Goal: Task Accomplishment & Management: Manage account settings

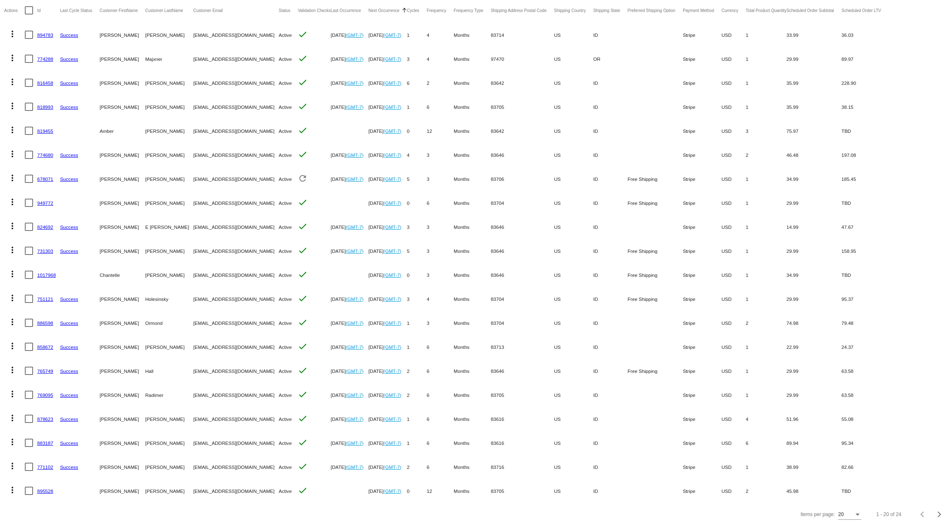
scroll to position [86, 0]
click at [48, 392] on link "769095" at bounding box center [45, 394] width 16 height 5
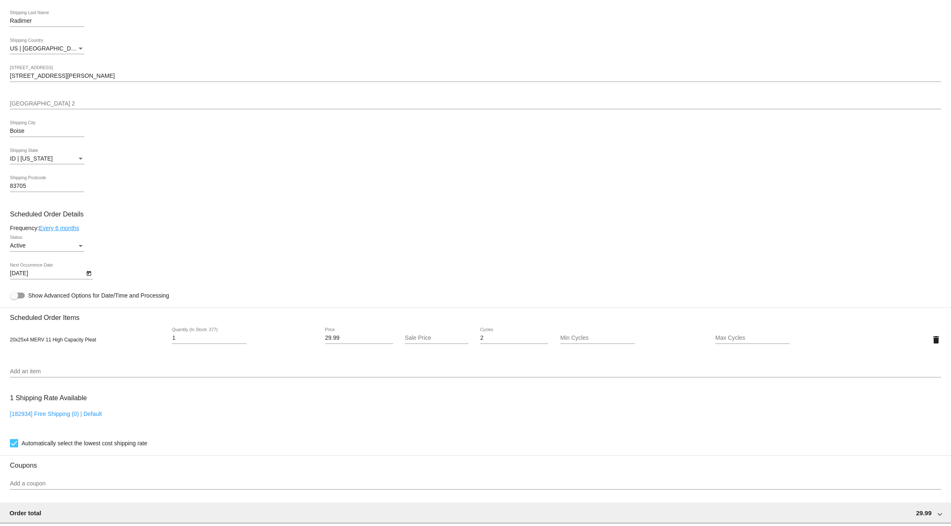
scroll to position [289, 0]
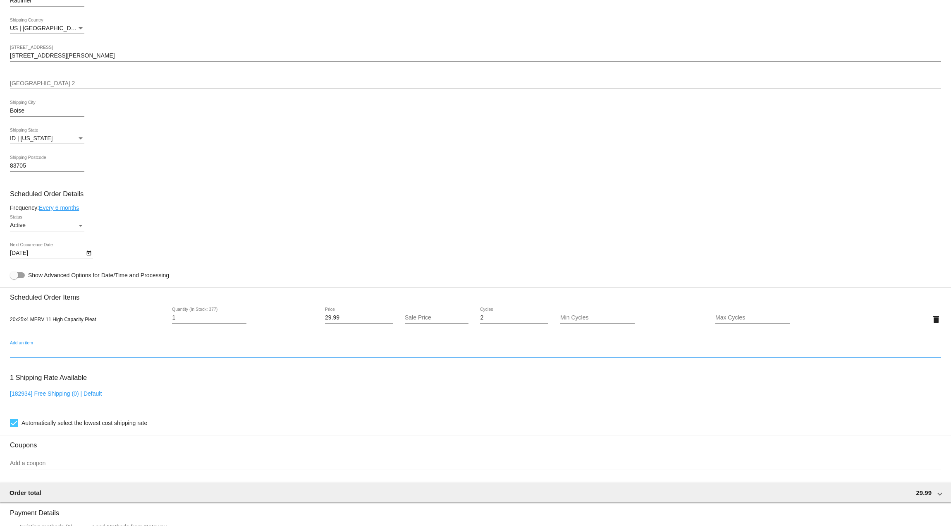
click at [31, 349] on input "Add an item" at bounding box center [475, 351] width 931 height 7
click at [42, 351] on input "hc-162504" at bounding box center [475, 351] width 931 height 7
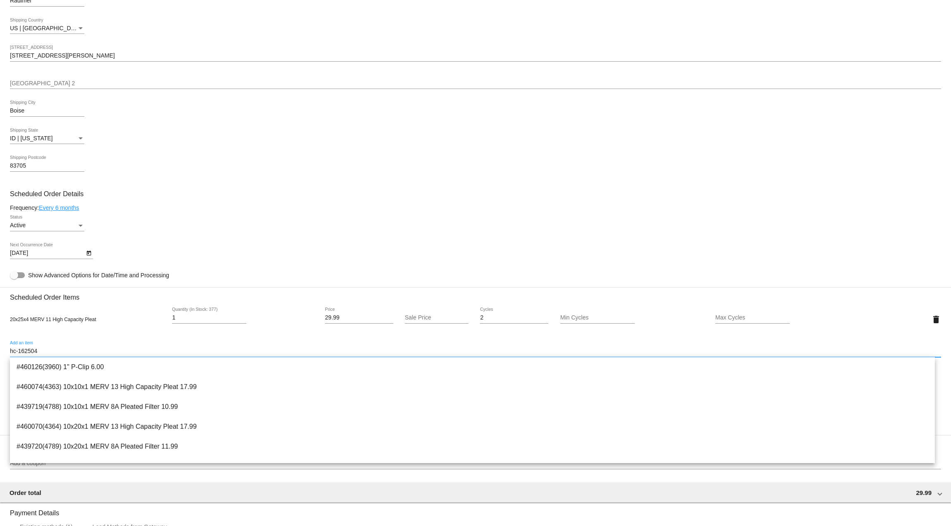
click at [42, 351] on input "hc-162504" at bounding box center [475, 351] width 931 height 7
type input "p"
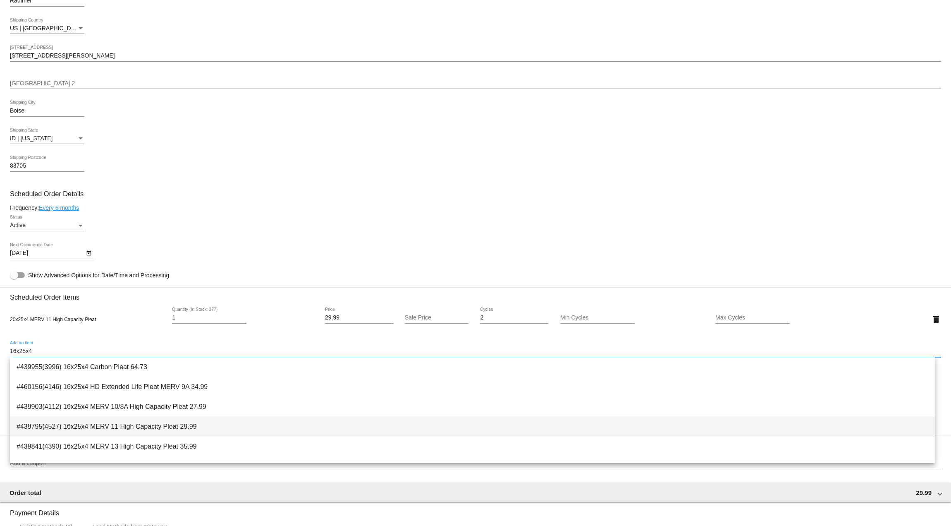
type input "16x25x4"
click at [127, 424] on span "#439795(4527) 16x25x4 MERV 11 High Capacity Pleat 29.99" at bounding box center [473, 426] width 912 height 20
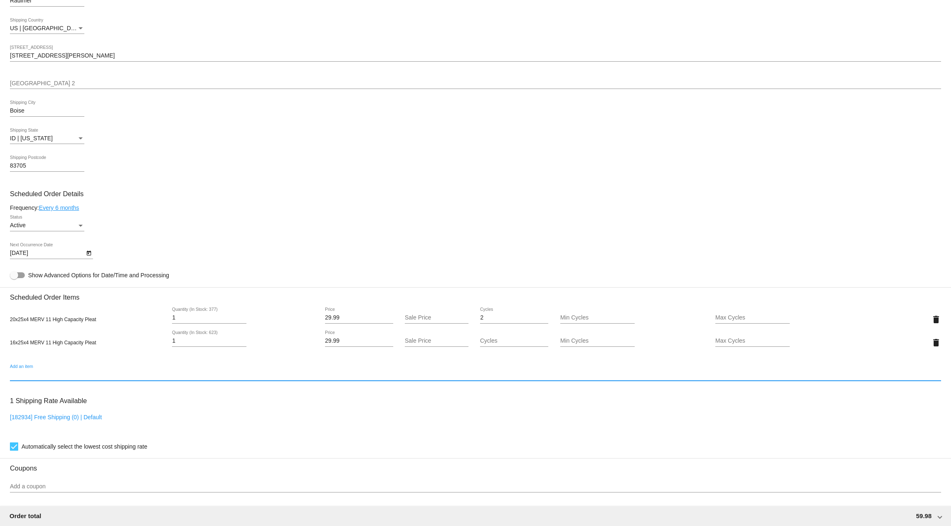
click at [481, 310] on div "2 Cycles" at bounding box center [514, 315] width 68 height 16
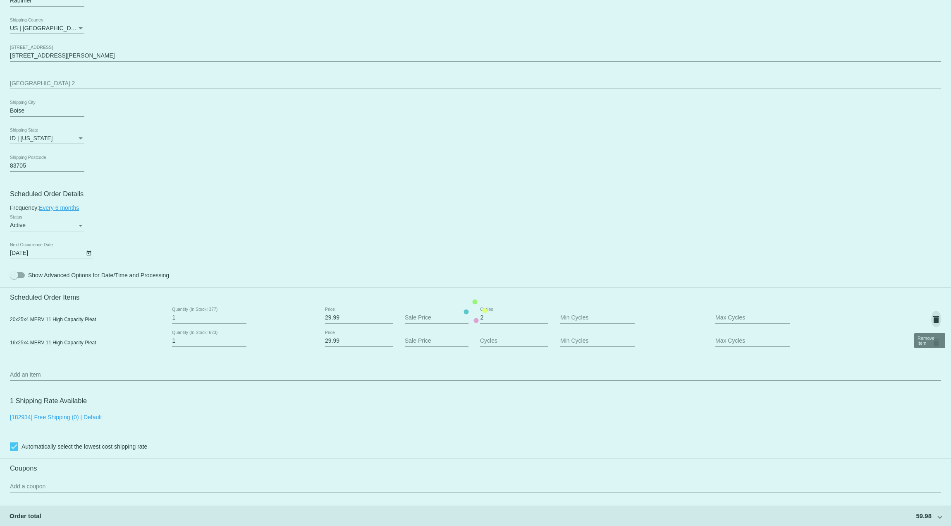
click at [928, 317] on mat-card "Customer 5167237: [PERSON_NAME] [PERSON_NAME][EMAIL_ADDRESS][PERSON_NAME][DOMAI…" at bounding box center [475, 311] width 951 height 850
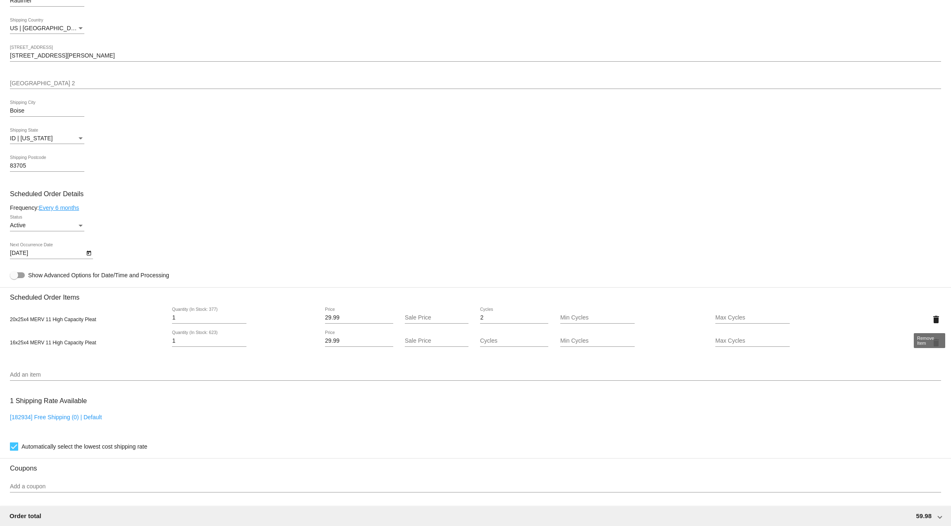
click at [931, 318] on mat-icon "delete" at bounding box center [936, 319] width 10 height 10
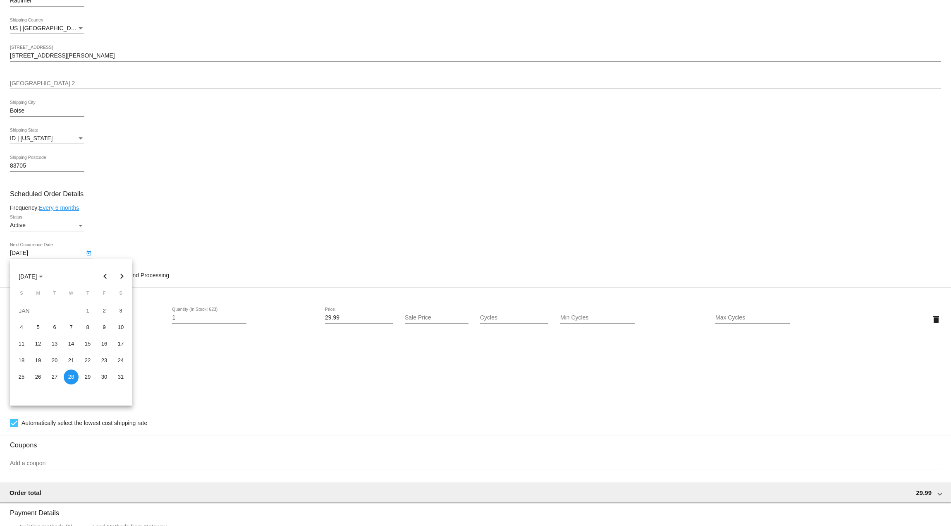
click at [12, 255] on body "arrow_back Scheduled Order #769095 Active more_vert Last Processing Cycle ID: 7…" at bounding box center [475, 263] width 951 height 526
click at [120, 278] on button "Next month" at bounding box center [122, 276] width 17 height 17
click at [122, 380] on div "28" at bounding box center [120, 376] width 15 height 15
type input "[DATE]"
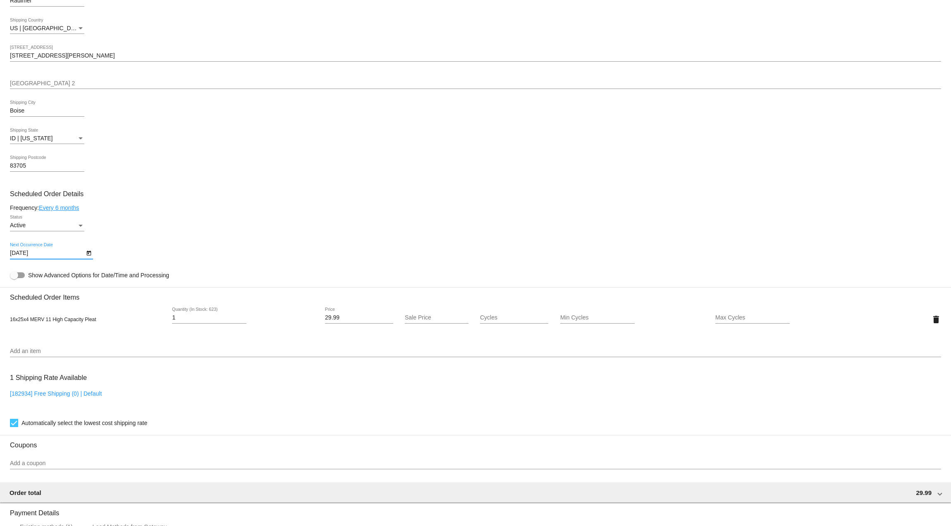
click at [148, 205] on div "Frequency: Every 6 months" at bounding box center [475, 207] width 931 height 7
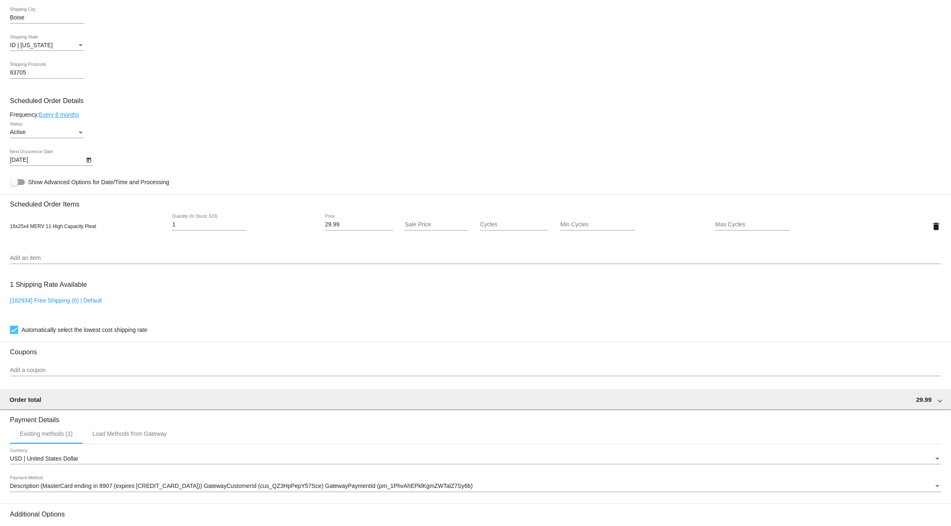
scroll to position [477, 0]
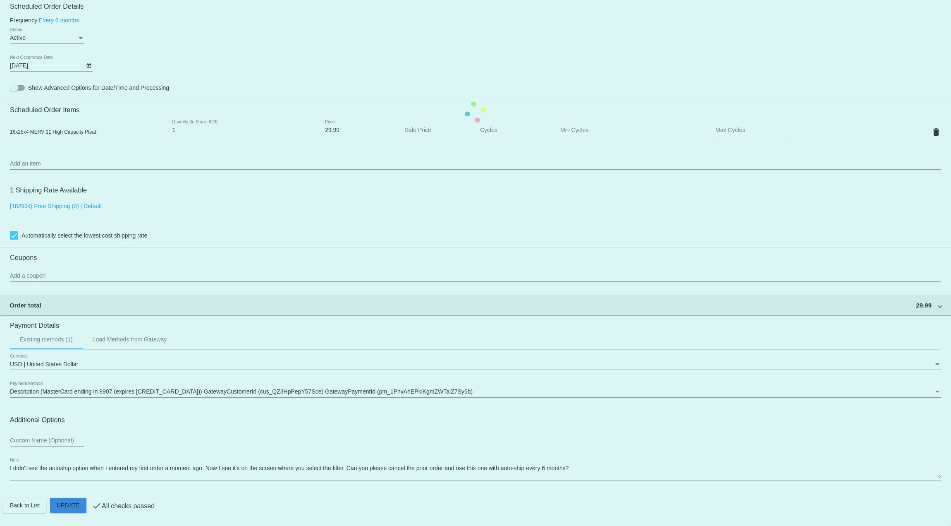
click at [70, 507] on mat-card "Customer 5167237: [PERSON_NAME] [PERSON_NAME][EMAIL_ADDRESS][PERSON_NAME][DOMAI…" at bounding box center [475, 112] width 951 height 827
